Goal: Information Seeking & Learning: Learn about a topic

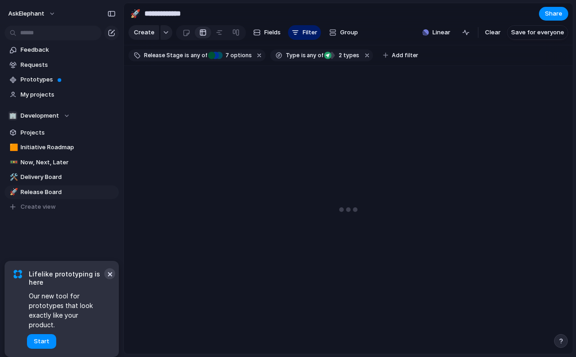
click at [110, 279] on button "×" at bounding box center [109, 273] width 11 height 11
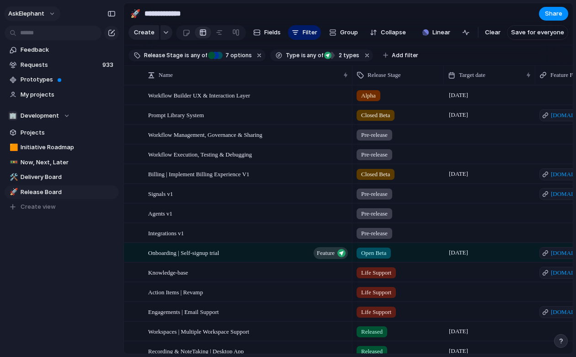
click at [44, 12] on button "AskElephant" at bounding box center [32, 13] width 56 height 15
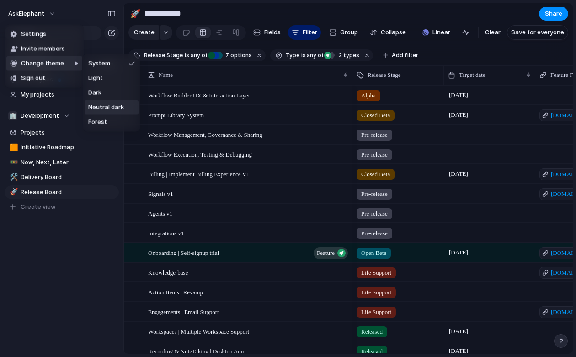
click at [100, 107] on span "Neutral dark" at bounding box center [106, 107] width 36 height 9
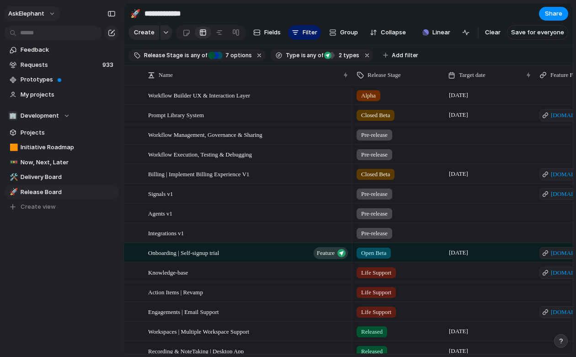
click at [48, 16] on button "AskElephant" at bounding box center [32, 13] width 56 height 15
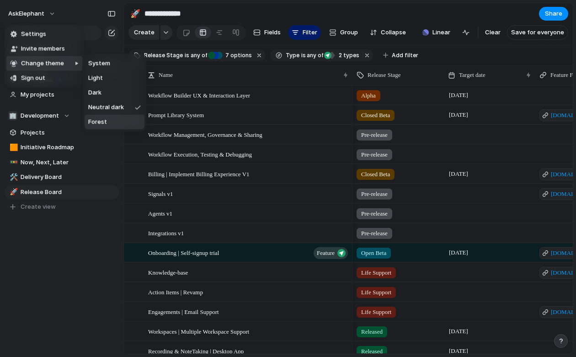
click at [109, 123] on li "Forest" at bounding box center [115, 122] width 60 height 15
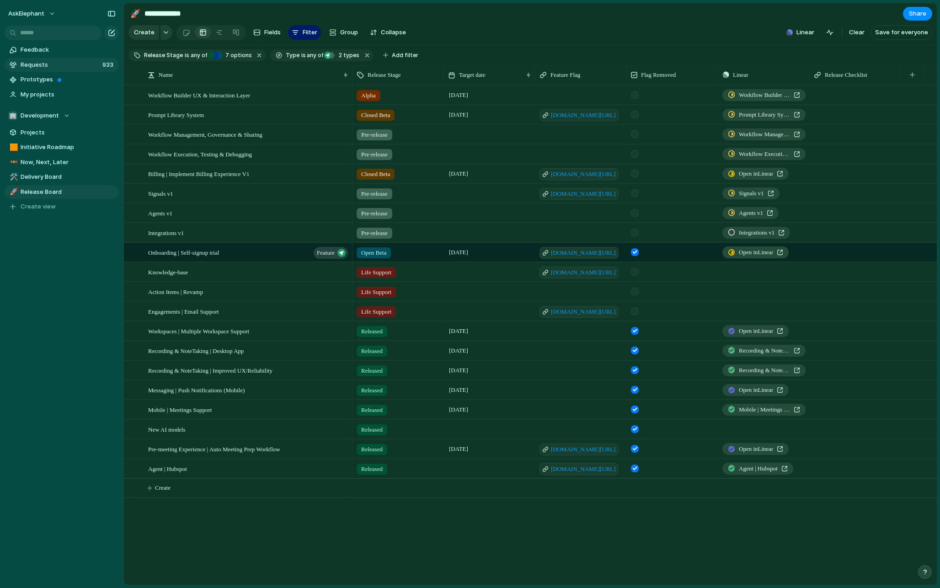
click at [43, 59] on link "Requests 933" at bounding box center [62, 65] width 114 height 14
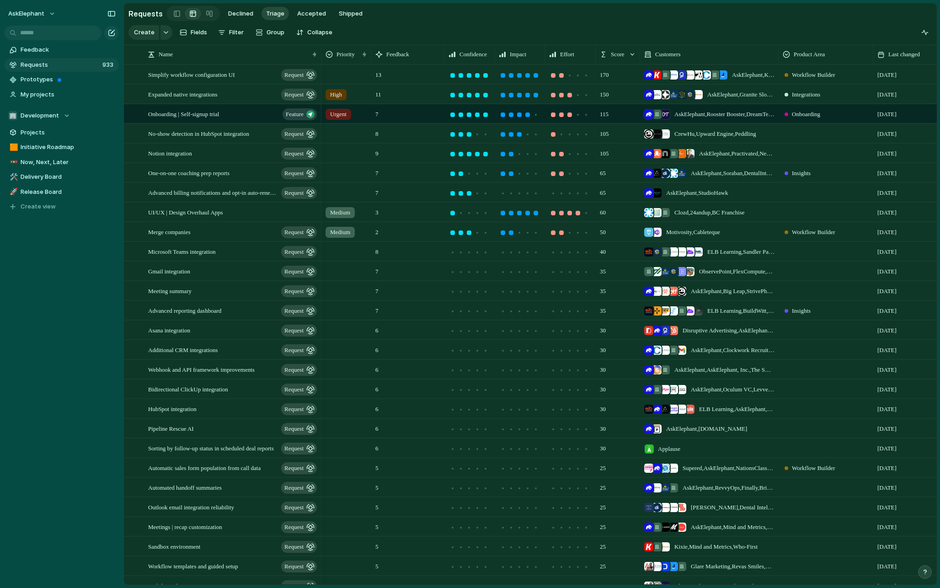
click at [345, 70] on div at bounding box center [346, 72] width 49 height 15
click at [336, 114] on div at bounding box center [331, 113] width 16 height 16
click at [409, 83] on div "Urgent High Medium Low" at bounding box center [470, 294] width 940 height 588
click at [358, 79] on div "Urgent" at bounding box center [346, 72] width 49 height 15
click at [344, 129] on span "High" at bounding box center [349, 127] width 13 height 9
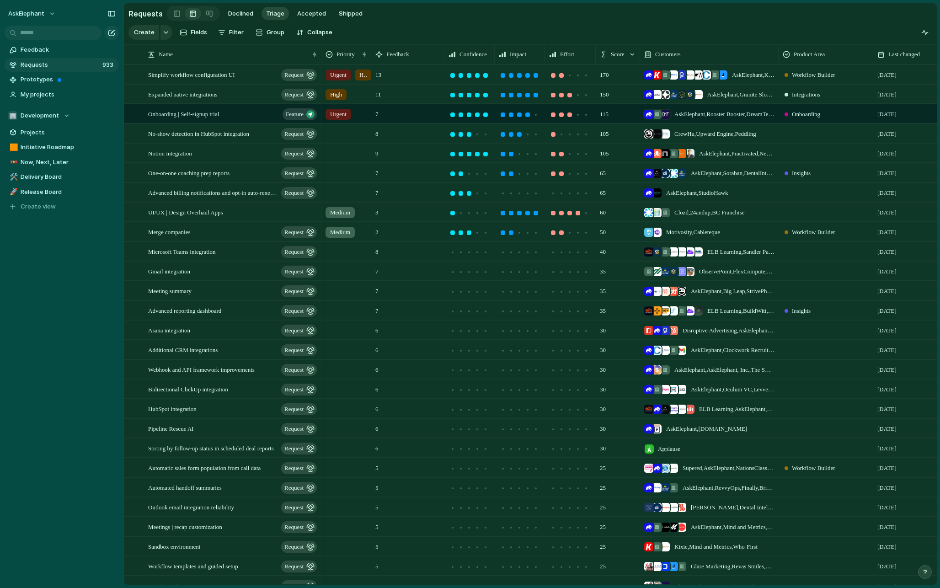
click at [340, 115] on span "Urgent" at bounding box center [338, 114] width 16 height 9
click at [337, 164] on div at bounding box center [331, 168] width 16 height 16
click at [335, 153] on div at bounding box center [331, 152] width 16 height 16
click at [460, 44] on div "Urgent High Medium Low" at bounding box center [470, 294] width 940 height 588
click at [340, 76] on span "Urgent" at bounding box center [338, 74] width 16 height 9
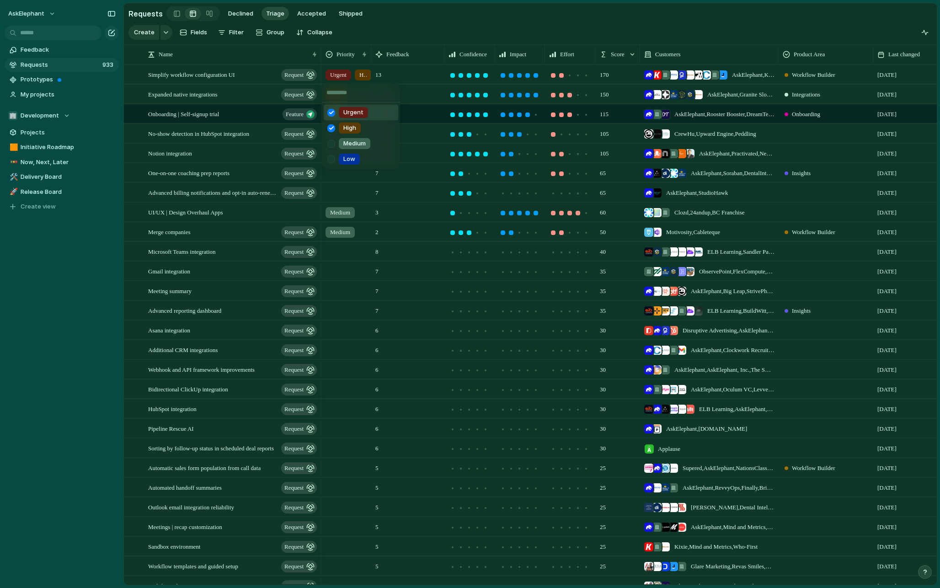
click at [331, 111] on div at bounding box center [331, 113] width 16 height 16
click at [439, 34] on div "Urgent High Medium Low" at bounding box center [470, 294] width 940 height 588
click at [47, 148] on span "Initiative Roadmap" at bounding box center [68, 147] width 95 height 9
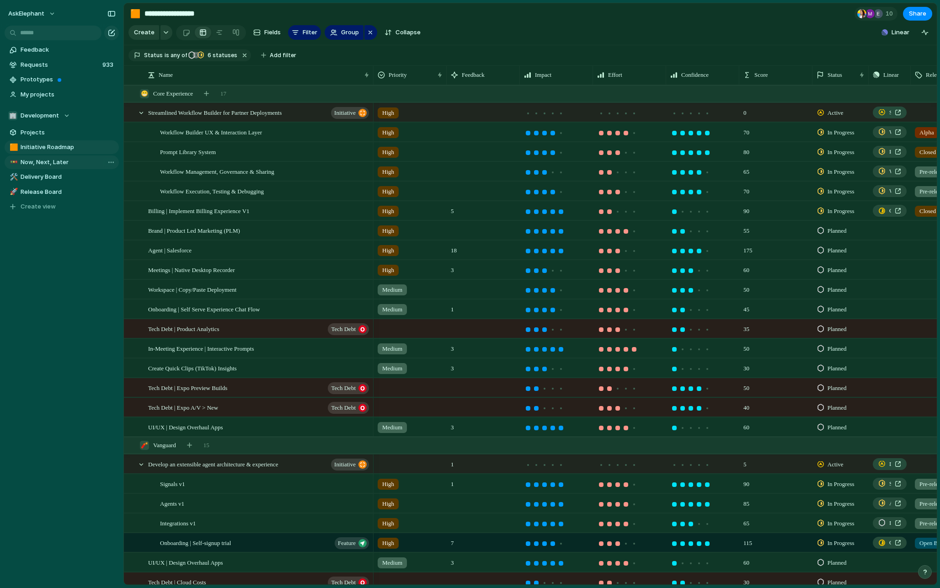
click at [49, 158] on span "Now, Next, Later" at bounding box center [68, 162] width 95 height 9
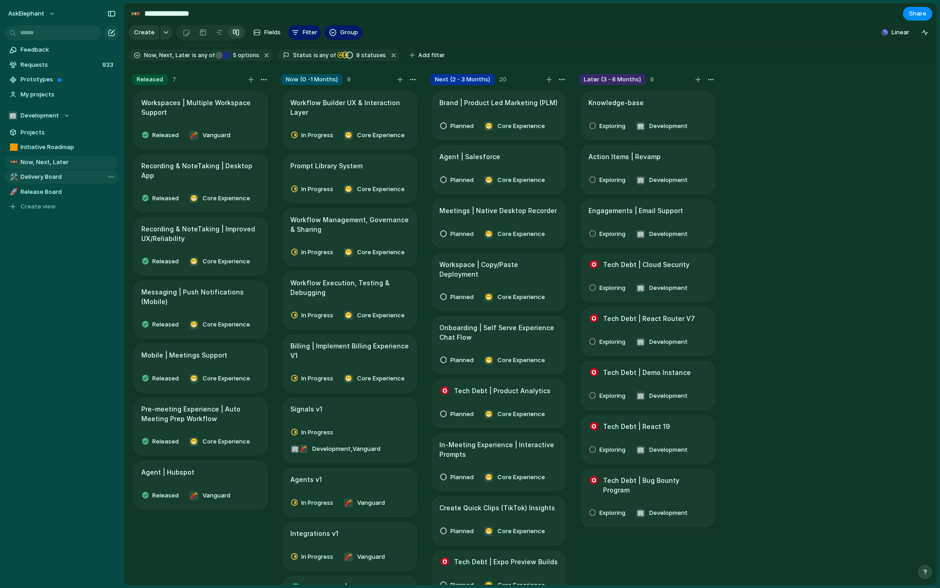
click at [56, 175] on span "Delivery Board" at bounding box center [68, 176] width 95 height 9
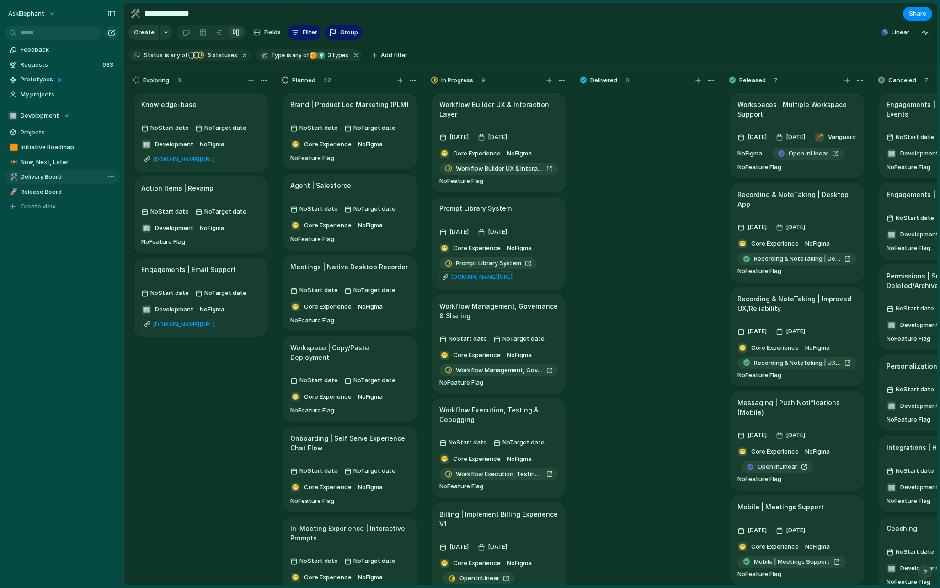
type input "**********"
click at [47, 133] on span "Projects" at bounding box center [68, 132] width 95 height 9
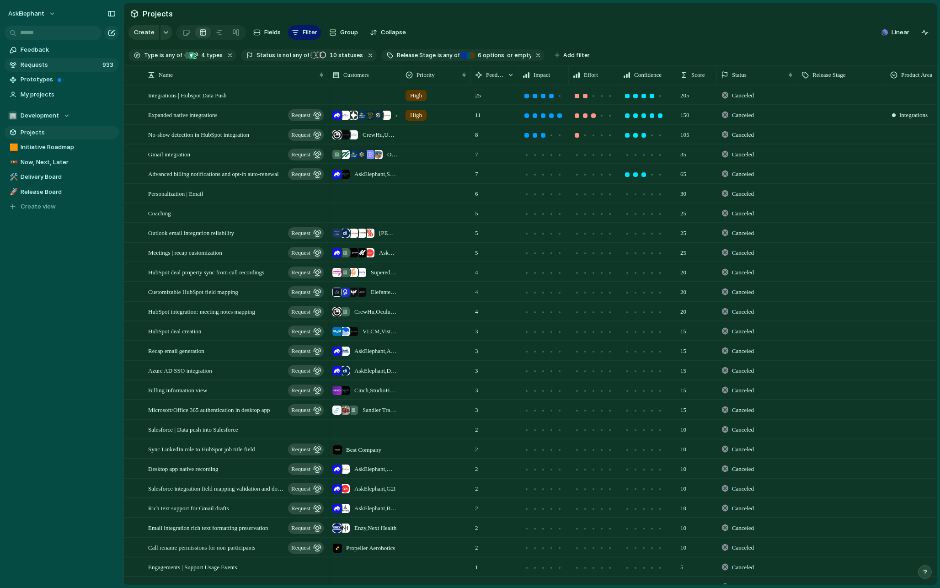
click at [49, 67] on span "Requests" at bounding box center [60, 64] width 79 height 9
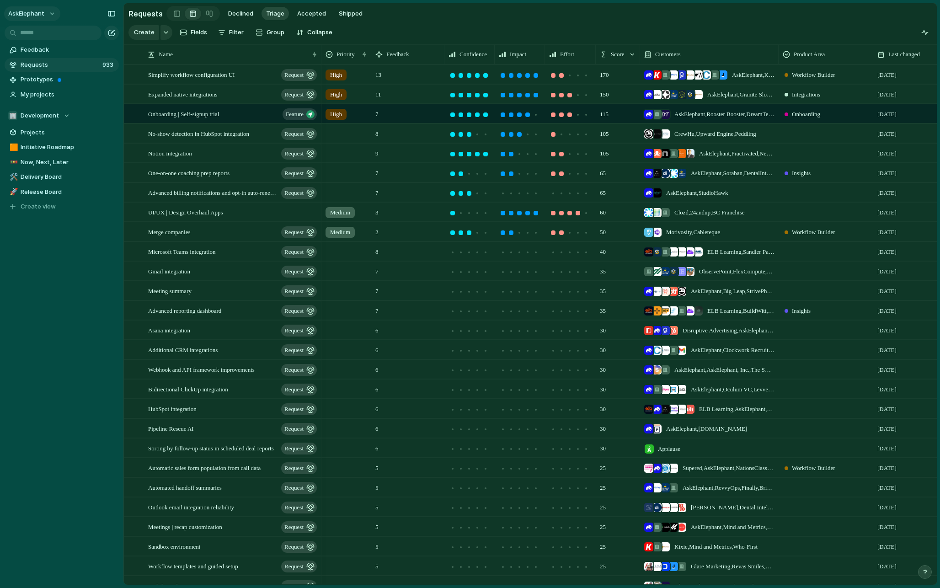
click at [51, 10] on button "AskElephant" at bounding box center [32, 13] width 56 height 15
click at [48, 356] on div "Settings Invite members Change theme Sign out" at bounding box center [470, 294] width 940 height 588
click at [39, 66] on span "Requests" at bounding box center [60, 64] width 79 height 9
click at [215, 69] on span "Simplify workflow configuration UI" at bounding box center [191, 74] width 87 height 11
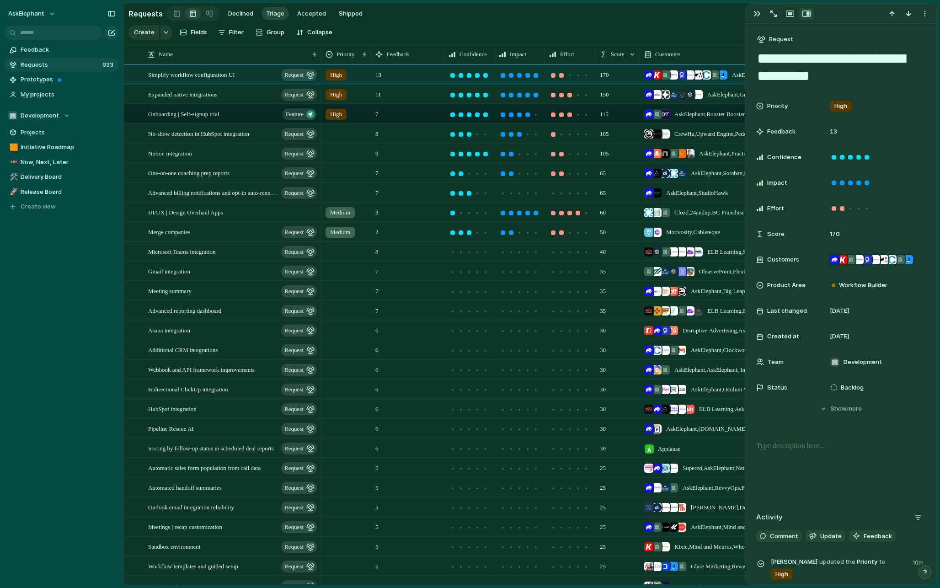
click at [380, 75] on span "13" at bounding box center [378, 72] width 13 height 14
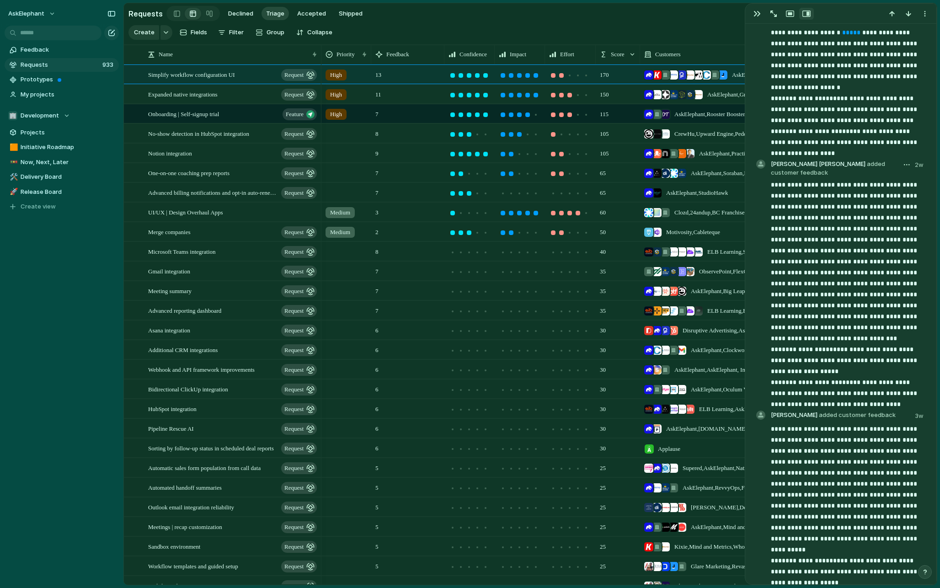
scroll to position [901, 0]
click at [755, 16] on div "button" at bounding box center [757, 13] width 7 height 7
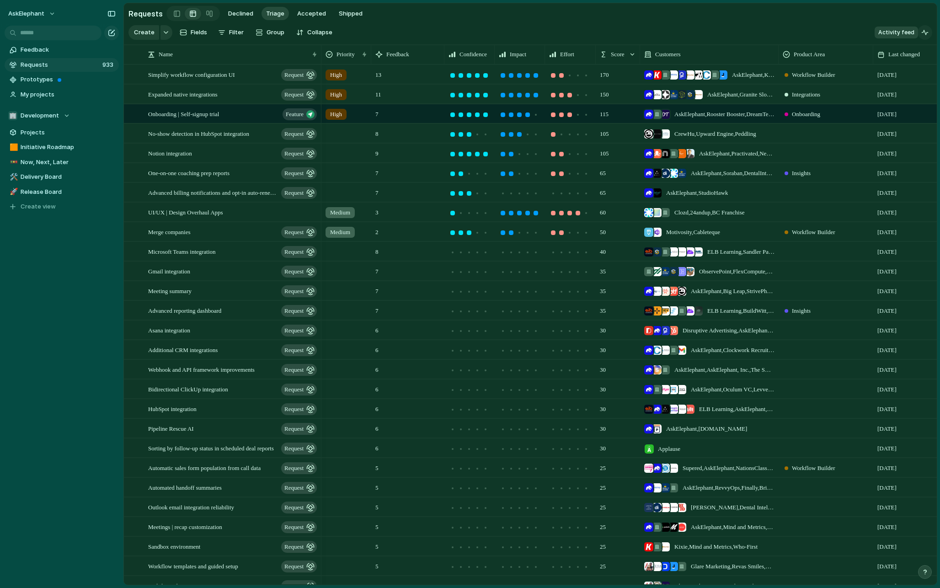
click at [926, 32] on div "button" at bounding box center [924, 32] width 7 height 7
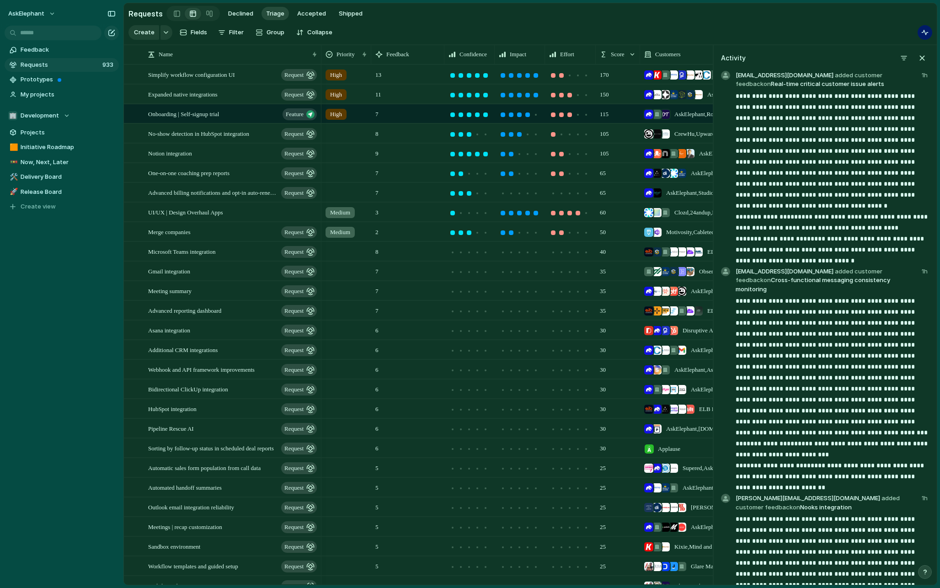
click at [788, 28] on section "Create Fields Filter Group Zoom Collapse" at bounding box center [530, 33] width 813 height 21
click at [52, 162] on span "Now, Next, Later" at bounding box center [68, 162] width 95 height 9
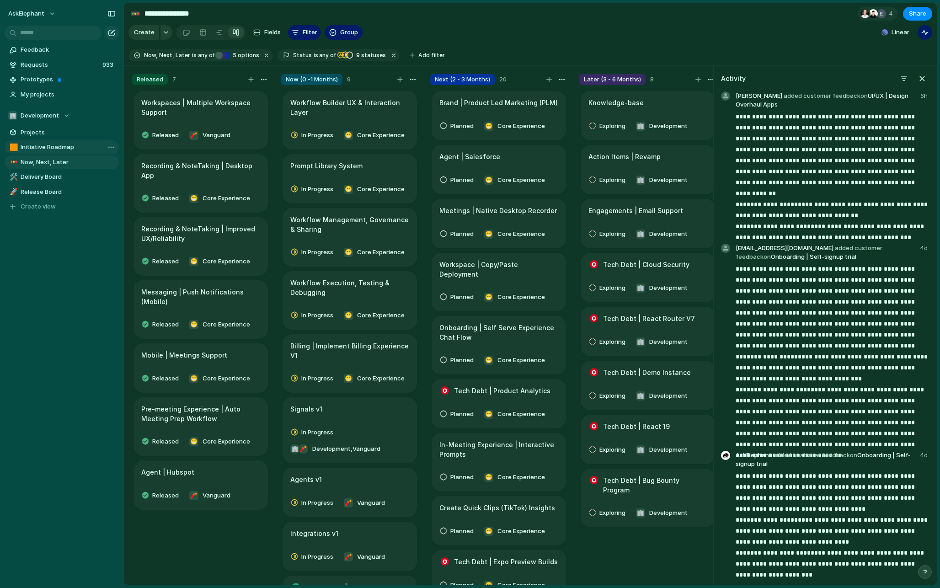
click at [55, 147] on span "Initiative Roadmap" at bounding box center [68, 147] width 95 height 9
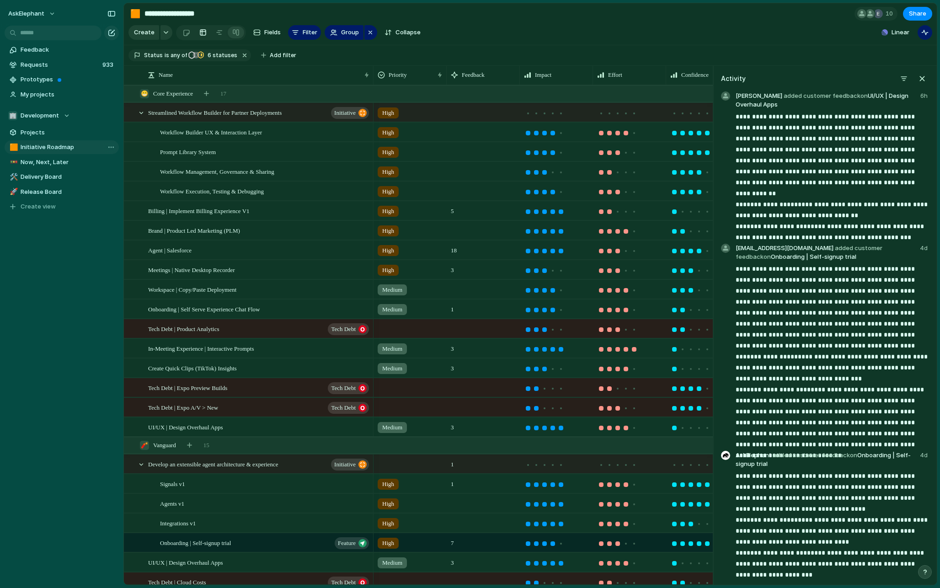
type input "**********"
click at [523, 18] on section "**********" at bounding box center [530, 13] width 813 height 21
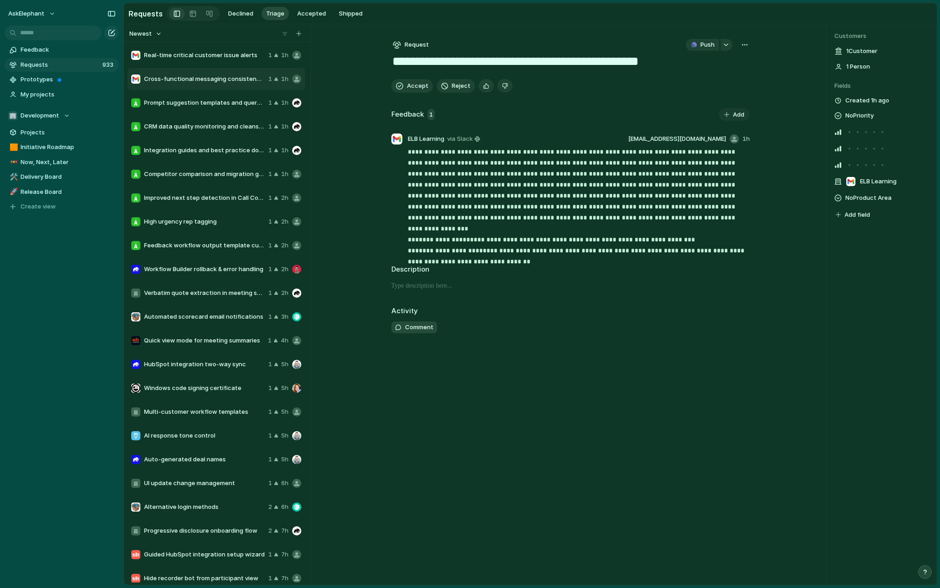
click at [38, 65] on span "Requests" at bounding box center [60, 64] width 79 height 9
type textarea "**********"
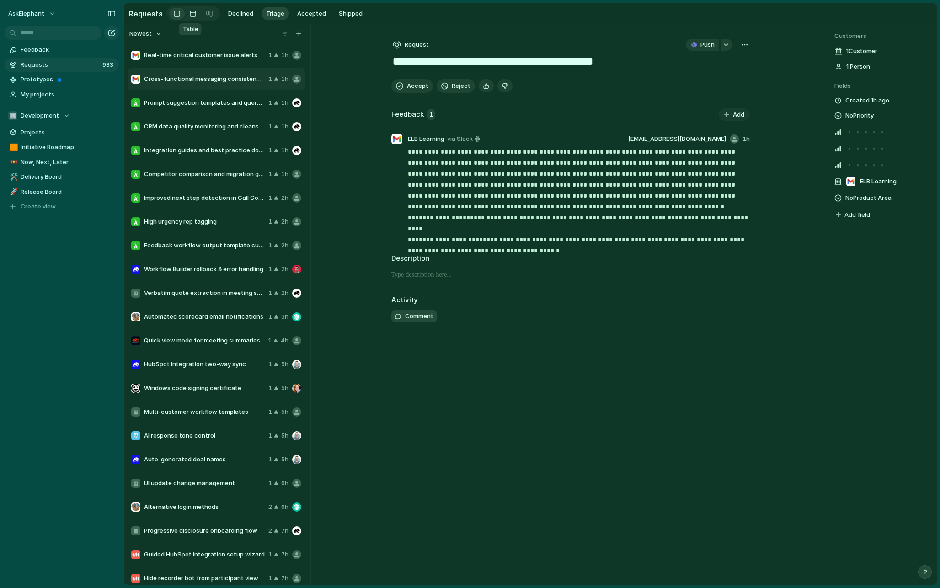
click at [192, 12] on div at bounding box center [192, 13] width 7 height 15
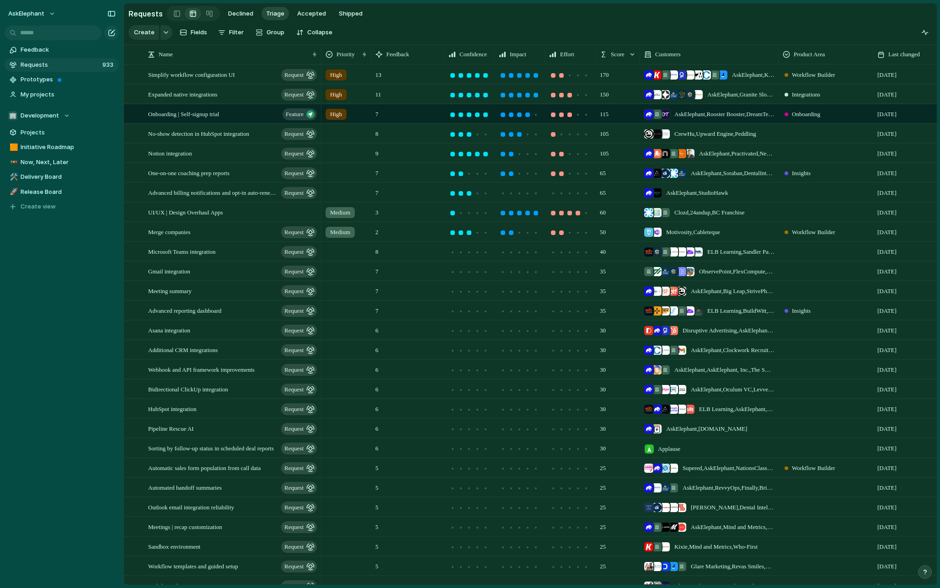
click at [382, 78] on span "13" at bounding box center [378, 72] width 13 height 14
click at [231, 73] on span "Simplify workflow configuration UI" at bounding box center [191, 74] width 87 height 11
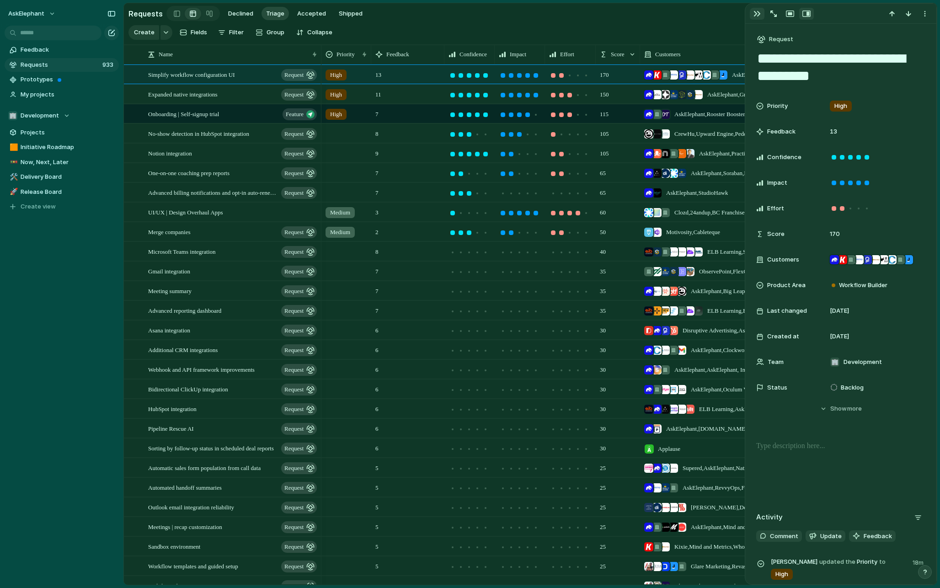
click at [755, 16] on div "button" at bounding box center [757, 13] width 7 height 7
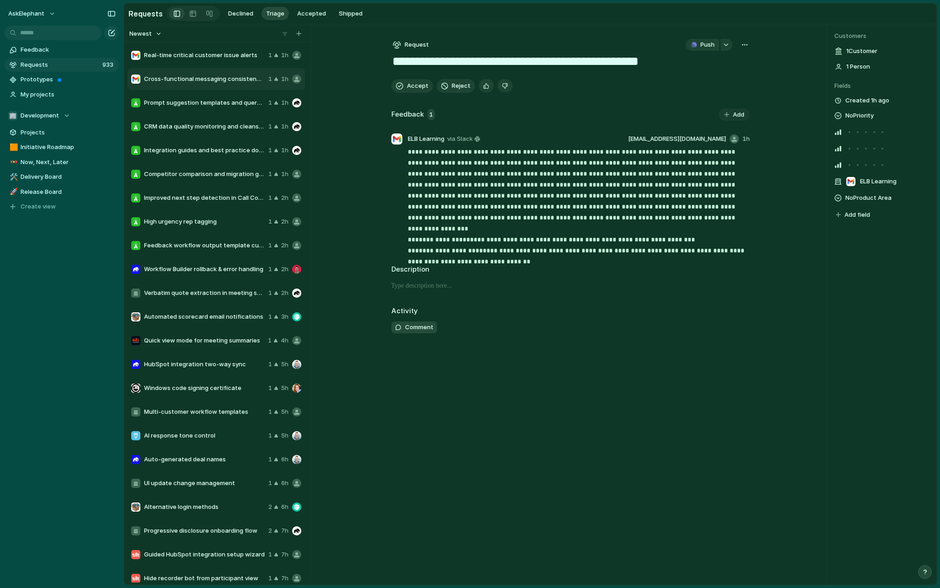
click at [39, 66] on span "Requests" at bounding box center [60, 64] width 79 height 9
click at [189, 13] on div at bounding box center [192, 13] width 7 height 15
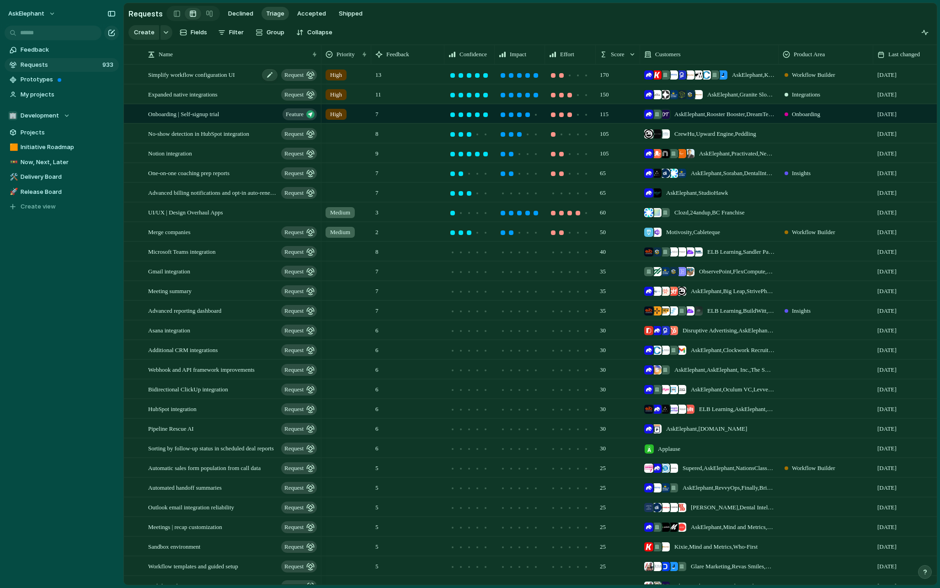
click at [235, 71] on span "Simplify workflow configuration UI" at bounding box center [191, 74] width 87 height 11
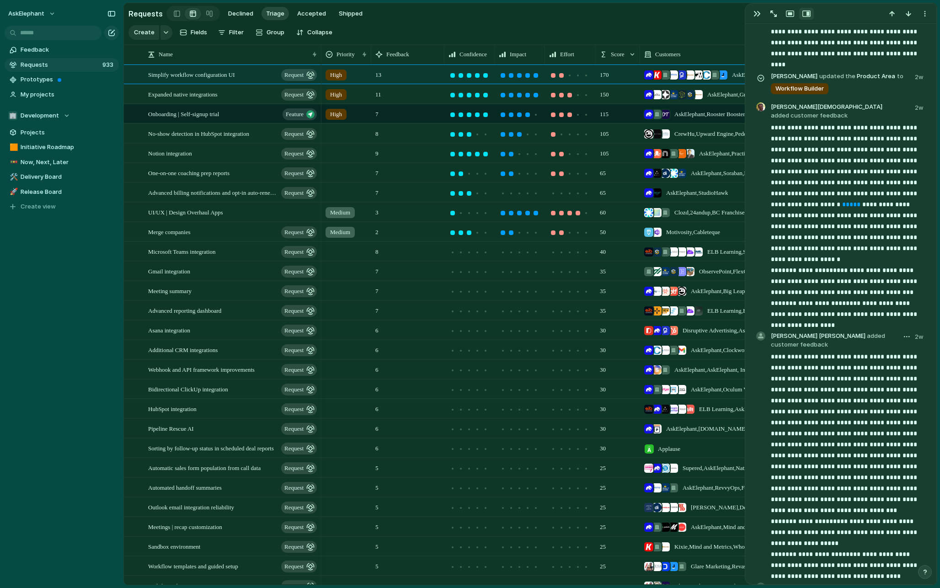
scroll to position [728, 0]
